Goal: Navigation & Orientation: Find specific page/section

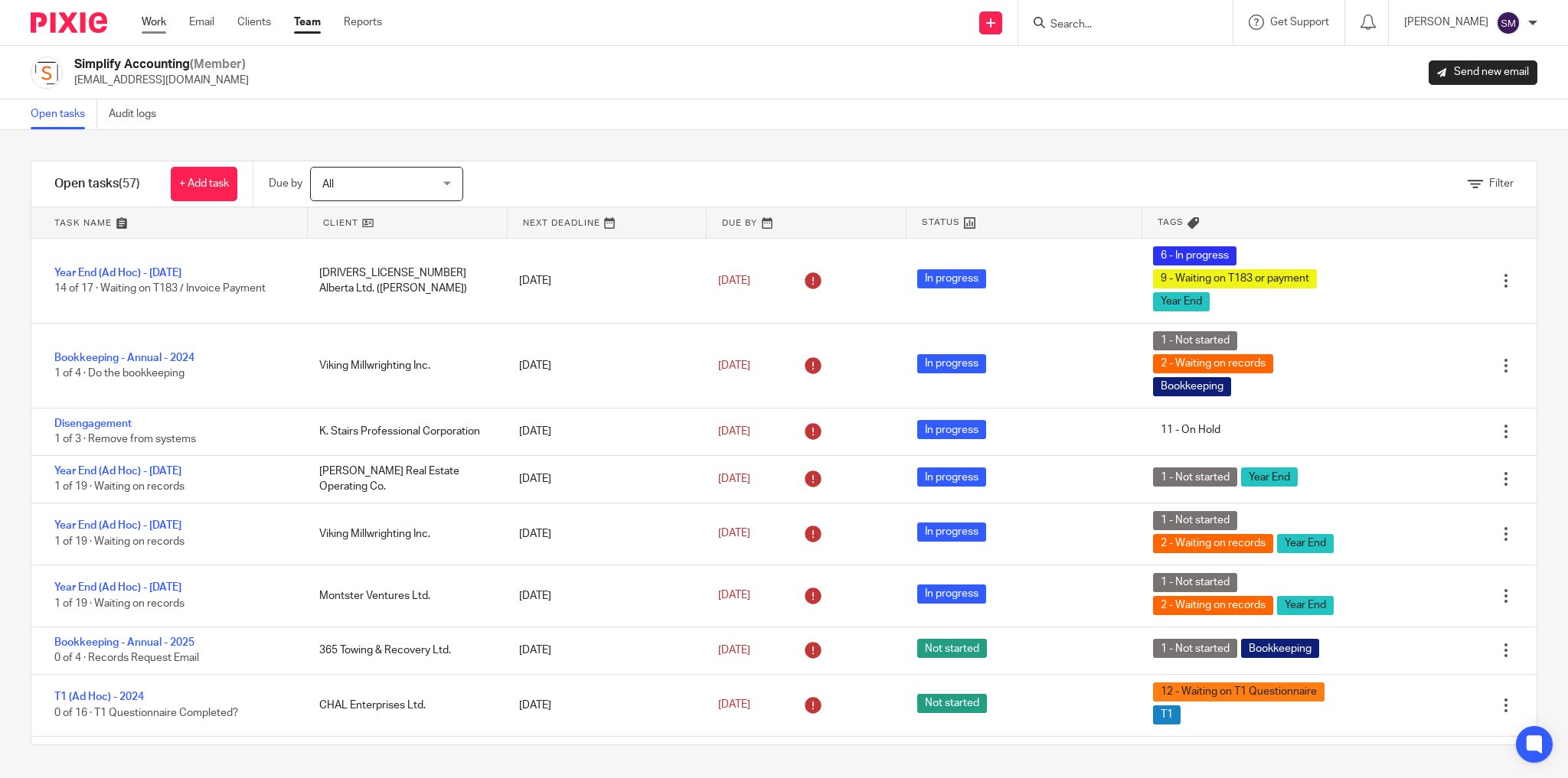
click at [155, 29] on link "Work" at bounding box center [154, 22] width 24 height 15
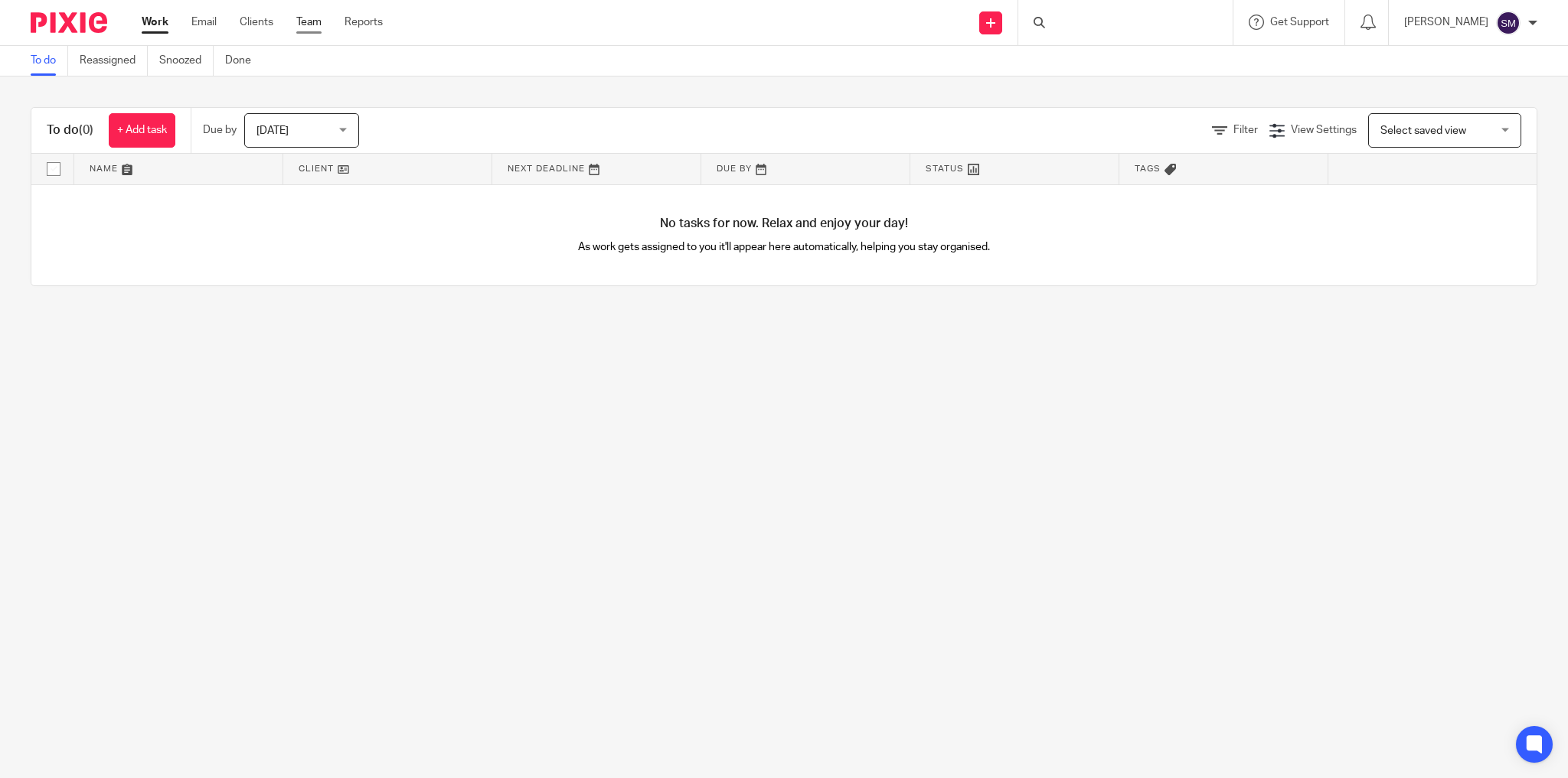
click at [315, 15] on link "Team" at bounding box center [309, 22] width 25 height 15
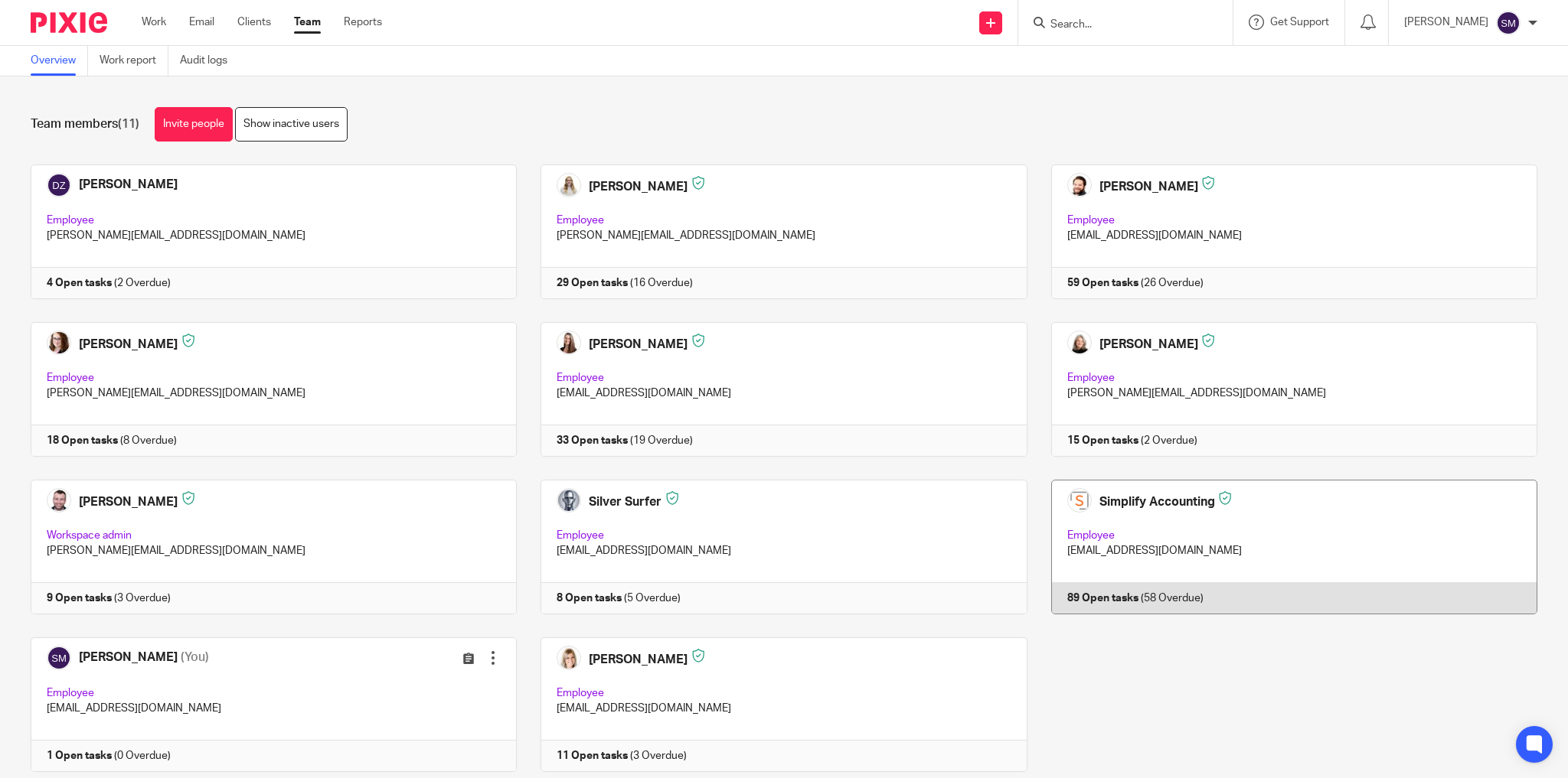
drag, startPoint x: 1306, startPoint y: 525, endPoint x: 1381, endPoint y: 552, distance: 79.7
click at [1306, 525] on link at bounding box center [1283, 547] width 510 height 134
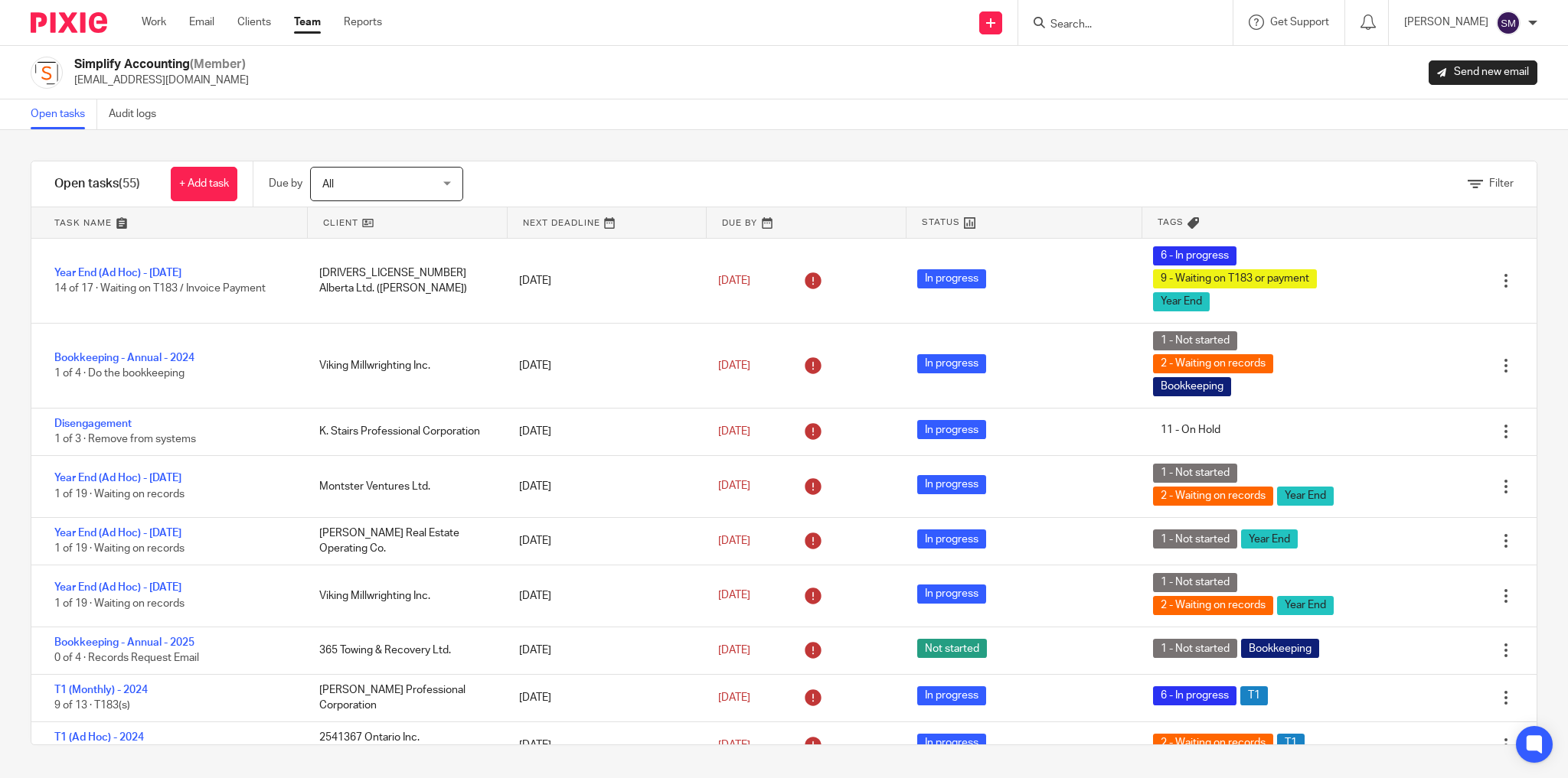
click at [822, 73] on div "Simplify Accounting (Member) info@simplifyaccounting.ca Send new email" at bounding box center [784, 73] width 1507 height 32
click at [607, 74] on div "Simplify Accounting (Member) info@simplifyaccounting.ca Send new email" at bounding box center [784, 73] width 1507 height 32
